Goal: Register for event/course

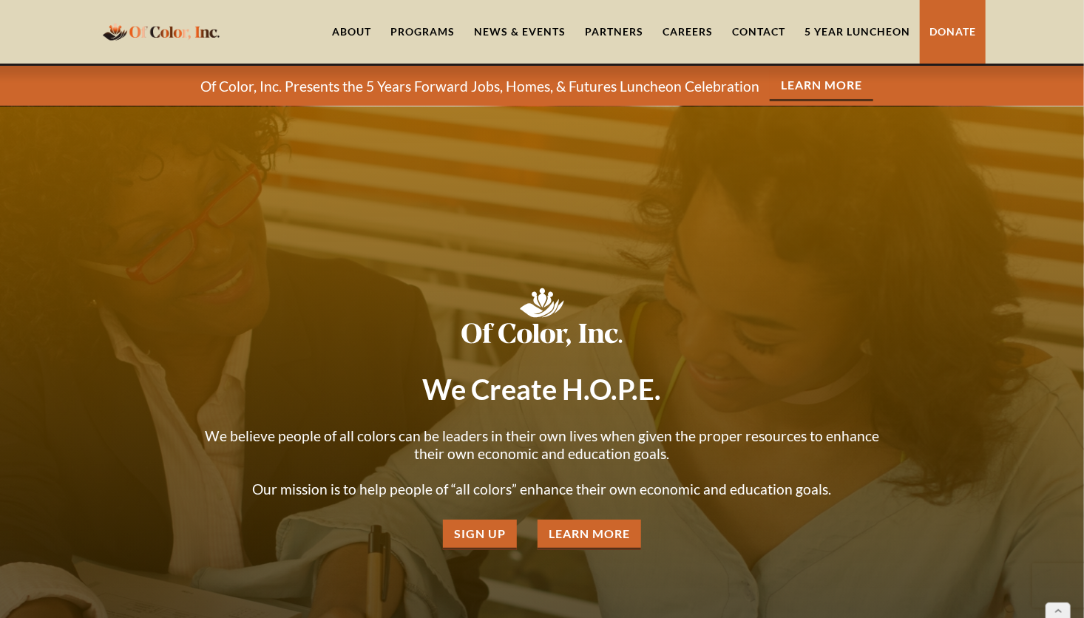
click at [519, 86] on p "Of Color, Inc. Presents the 5 Years Forward Jobs, Homes, & Futures Luncheon Cel…" at bounding box center [479, 87] width 559 height 18
click at [820, 89] on link "Learn More" at bounding box center [822, 86] width 104 height 30
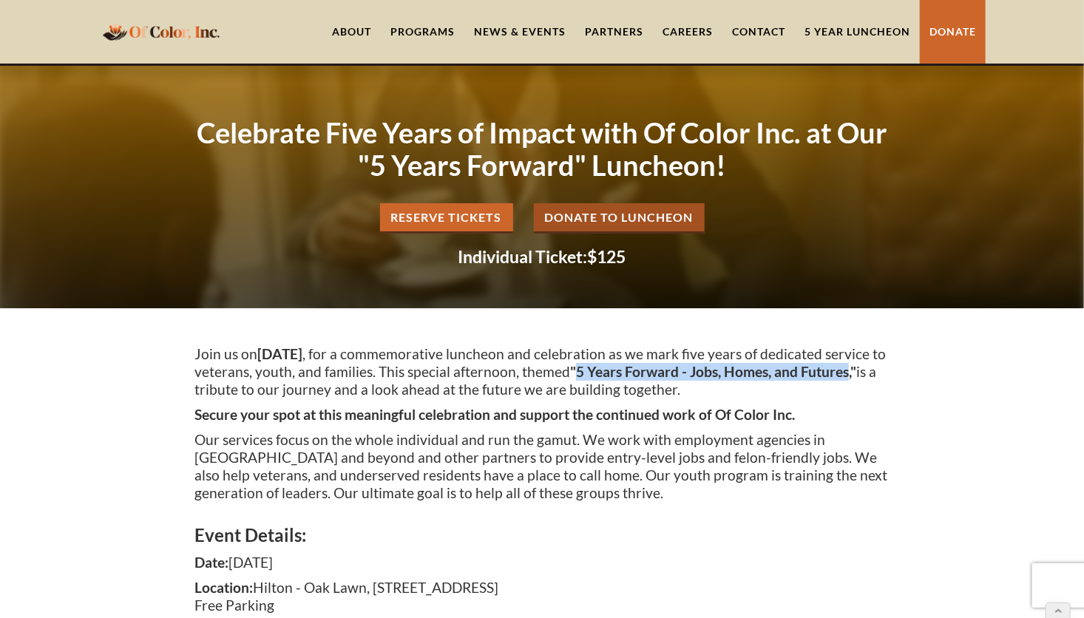
drag, startPoint x: 702, startPoint y: 370, endPoint x: 320, endPoint y: 384, distance: 382.0
click at [570, 380] on strong ""5 Years Forward - Jobs, Homes, and Futures,"" at bounding box center [713, 371] width 286 height 17
drag, startPoint x: 320, startPoint y: 384, endPoint x: 294, endPoint y: 389, distance: 26.4
copy strong "5 Years Forward - Jobs, Homes, and Futures"
